Goal: Information Seeking & Learning: Check status

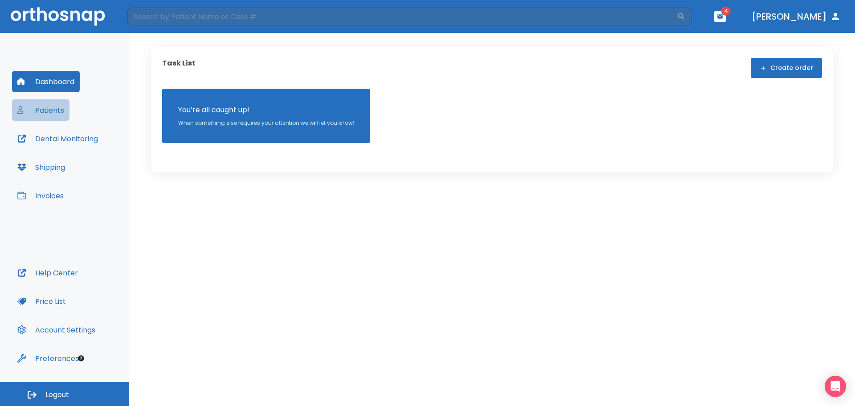
click at [50, 112] on button "Patients" at bounding box center [40, 109] width 57 height 21
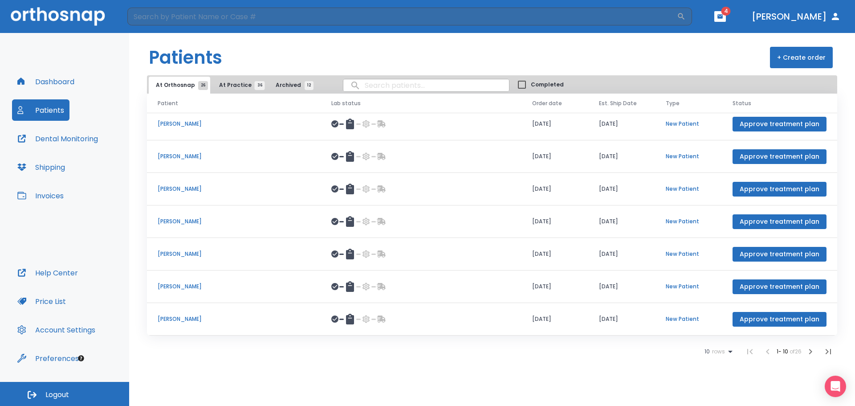
scroll to position [103, 0]
click at [380, 86] on input "search" at bounding box center [427, 85] width 166 height 17
type input "[DEMOGRAPHIC_DATA]"
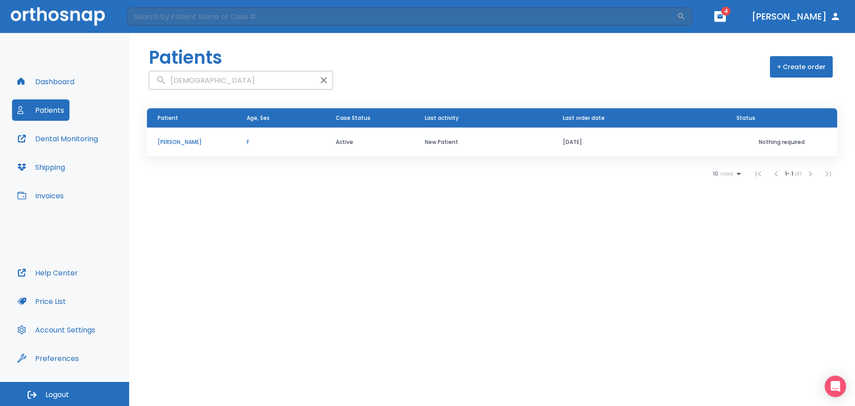
click at [191, 151] on td "[PERSON_NAME]" at bounding box center [191, 142] width 89 height 30
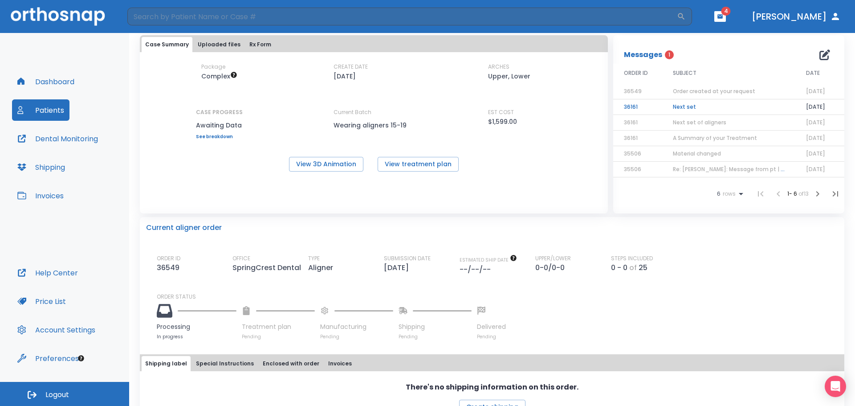
scroll to position [45, 0]
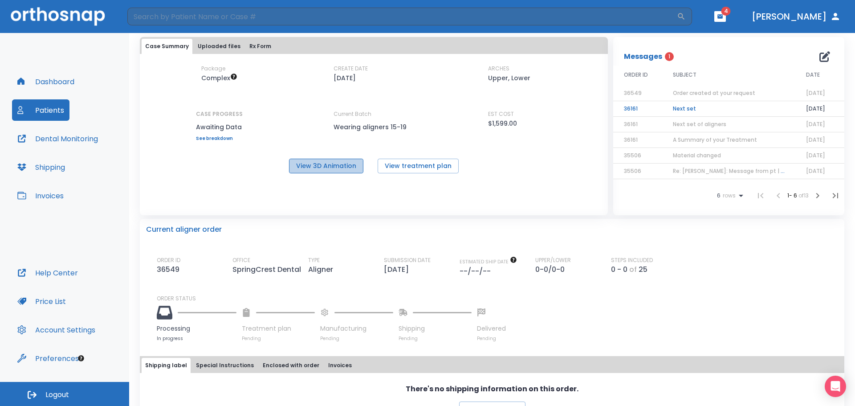
click at [337, 166] on button "View 3D Animation" at bounding box center [326, 166] width 74 height 15
click at [678, 110] on td "Next set" at bounding box center [728, 109] width 133 height 16
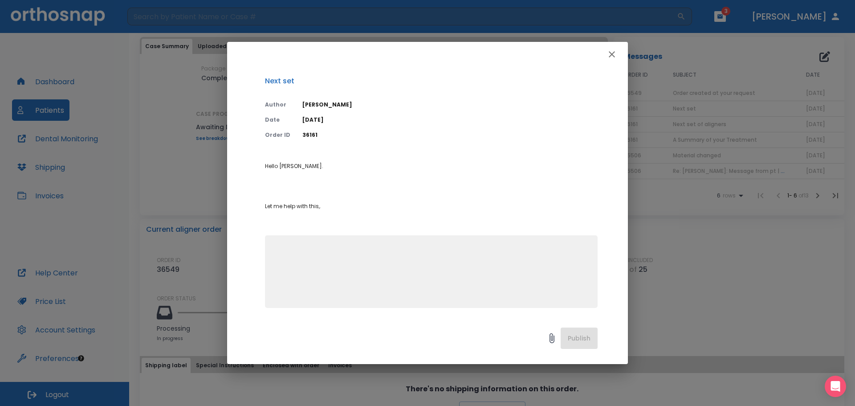
click at [614, 55] on icon "button" at bounding box center [612, 54] width 11 height 11
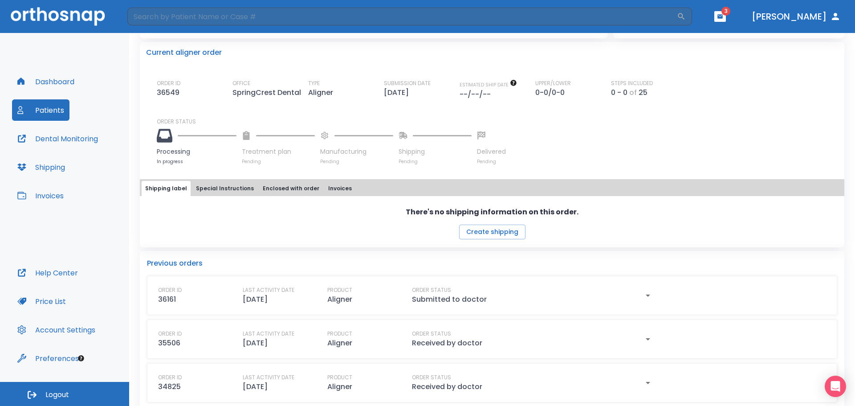
scroll to position [223, 0]
